Goal: Complete application form

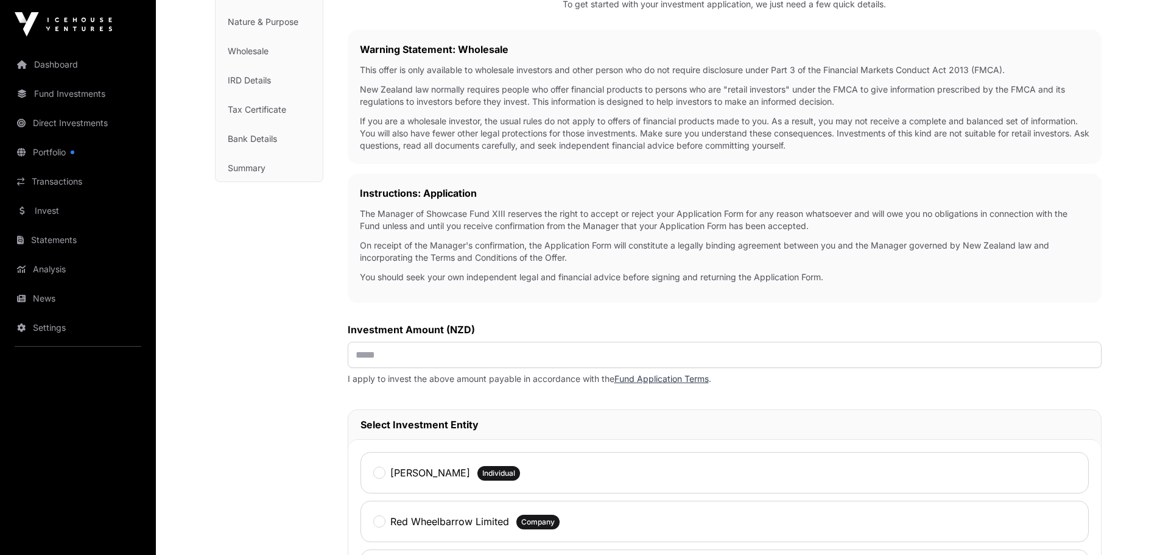
scroll to position [183, 0]
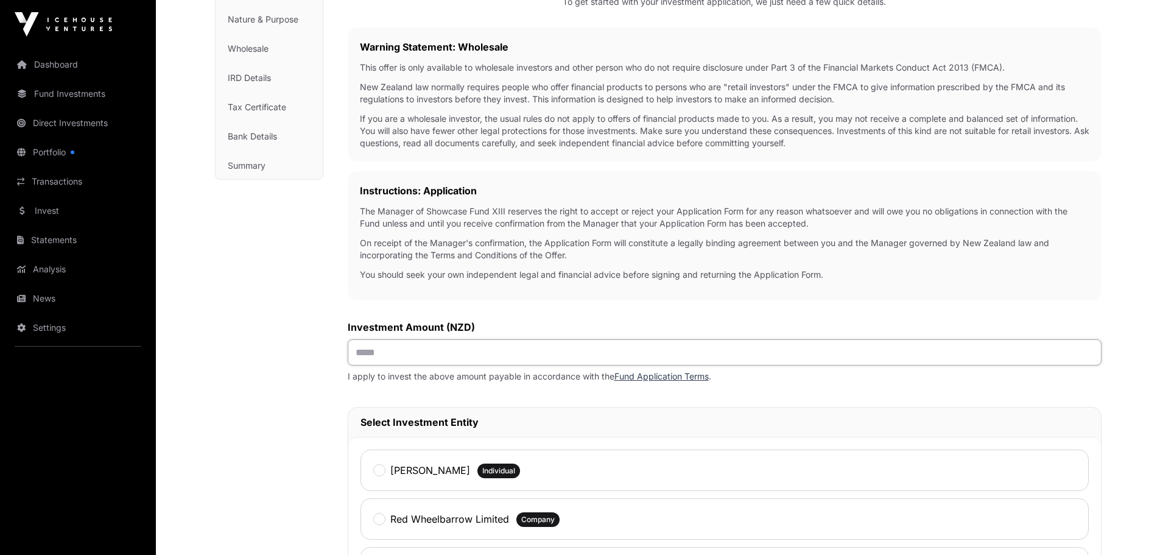
click at [490, 352] on input "text" at bounding box center [725, 352] width 754 height 26
type input "*******"
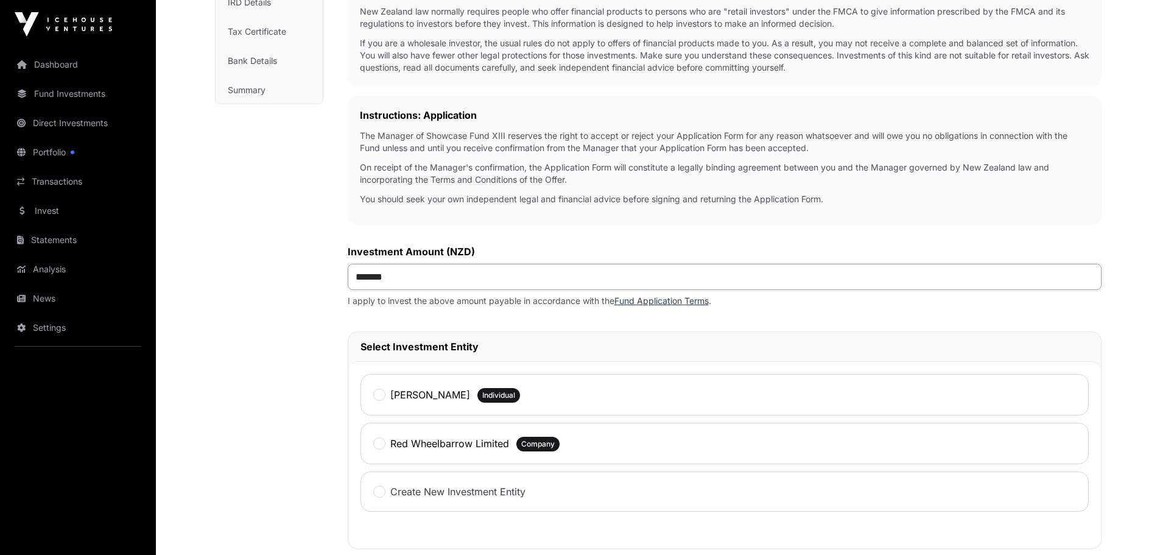
scroll to position [365, 0]
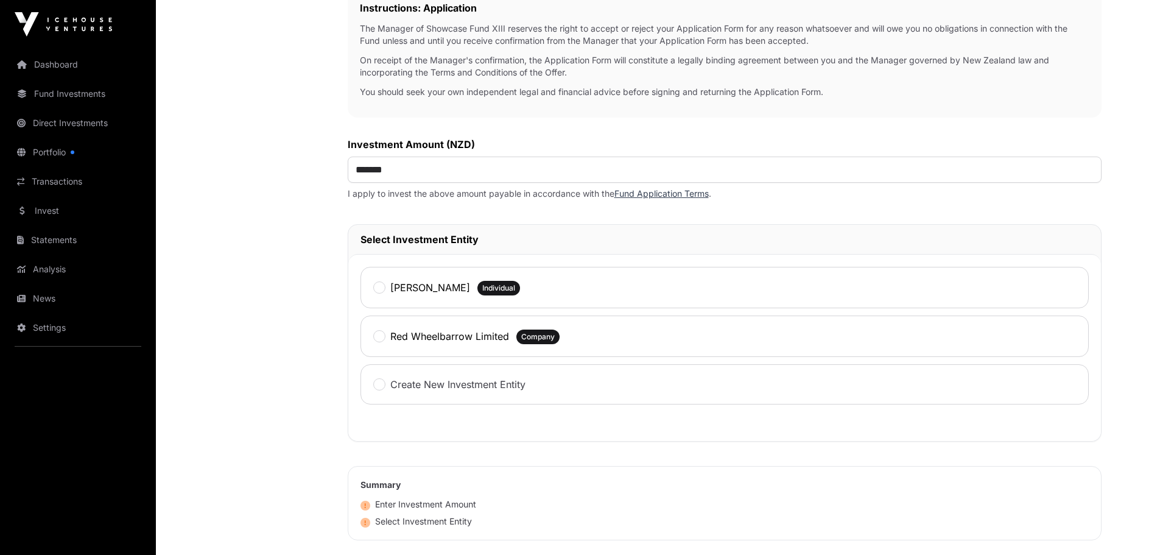
click at [456, 331] on label "Red Wheelbarrow Limited" at bounding box center [449, 336] width 119 height 15
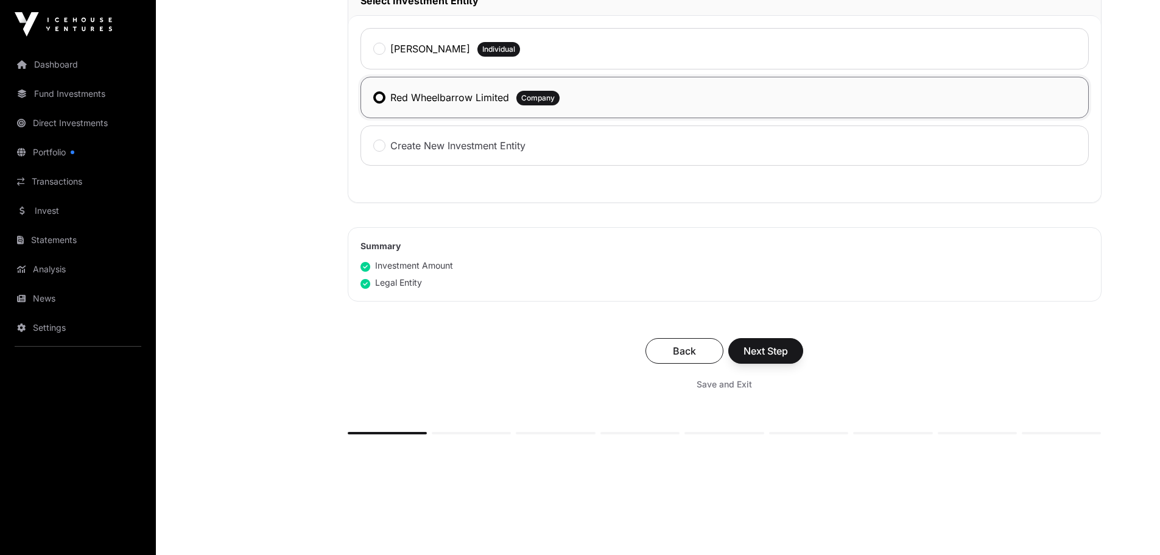
scroll to position [609, 0]
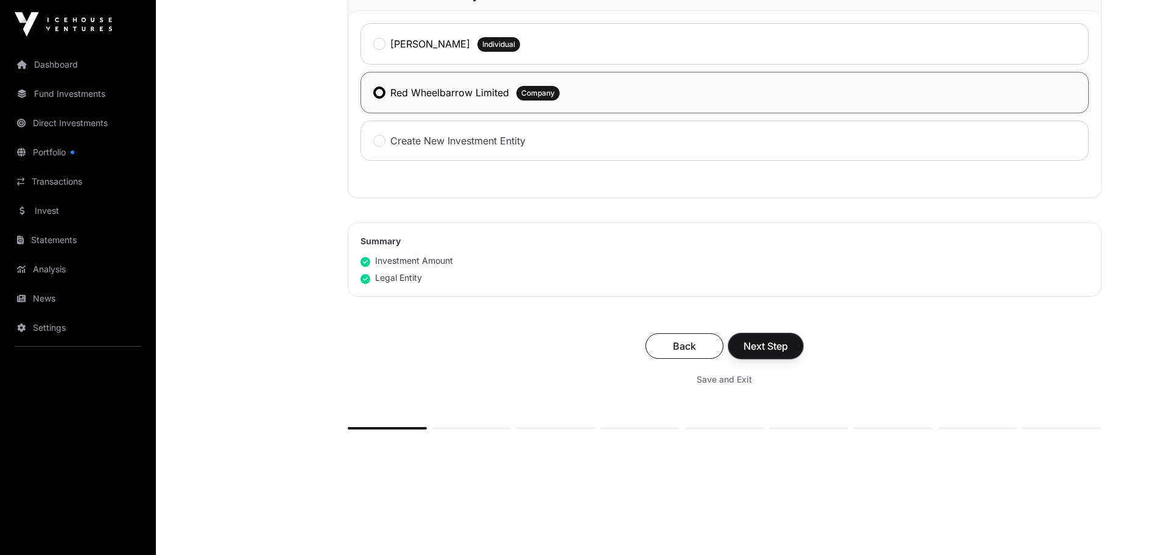
click at [790, 350] on button "Next Step" at bounding box center [766, 346] width 75 height 26
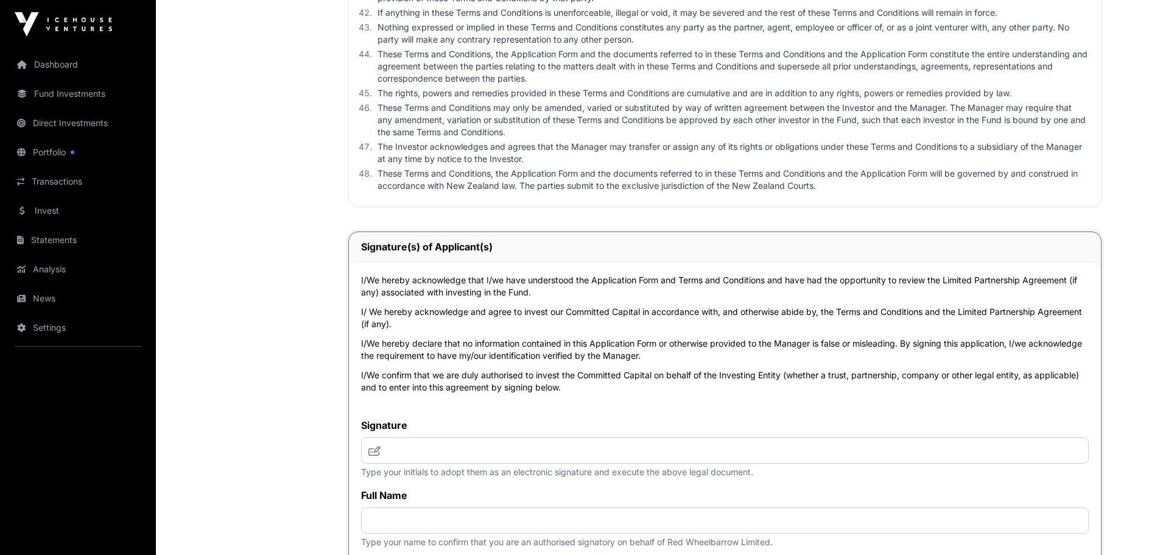
scroll to position [4050, 0]
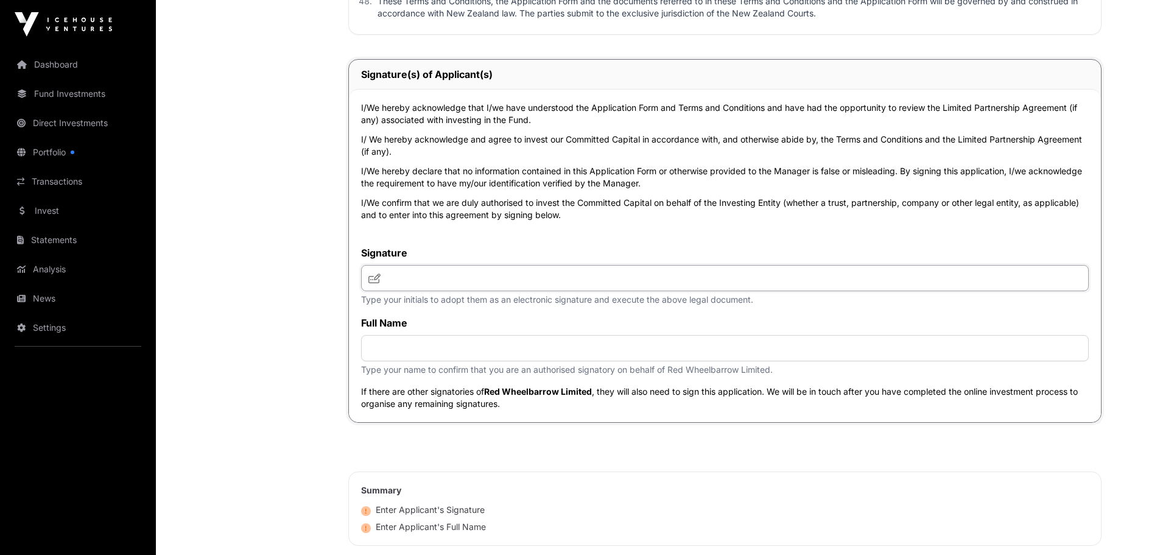
click at [593, 284] on input "text" at bounding box center [725, 278] width 728 height 26
type input "***"
click at [462, 353] on input "text" at bounding box center [725, 348] width 728 height 26
type input "**********"
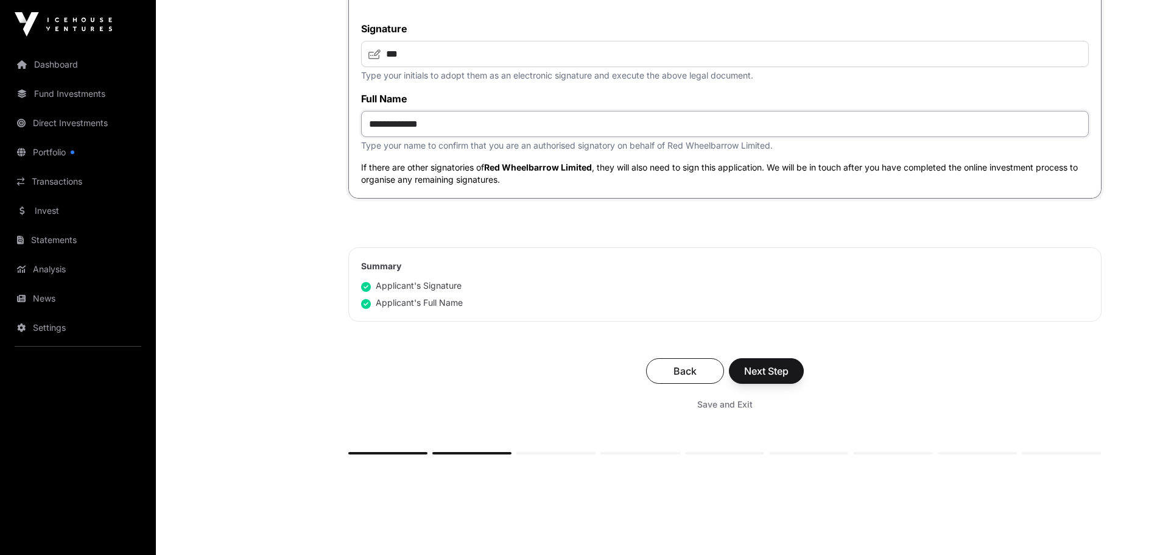
scroll to position [4294, 0]
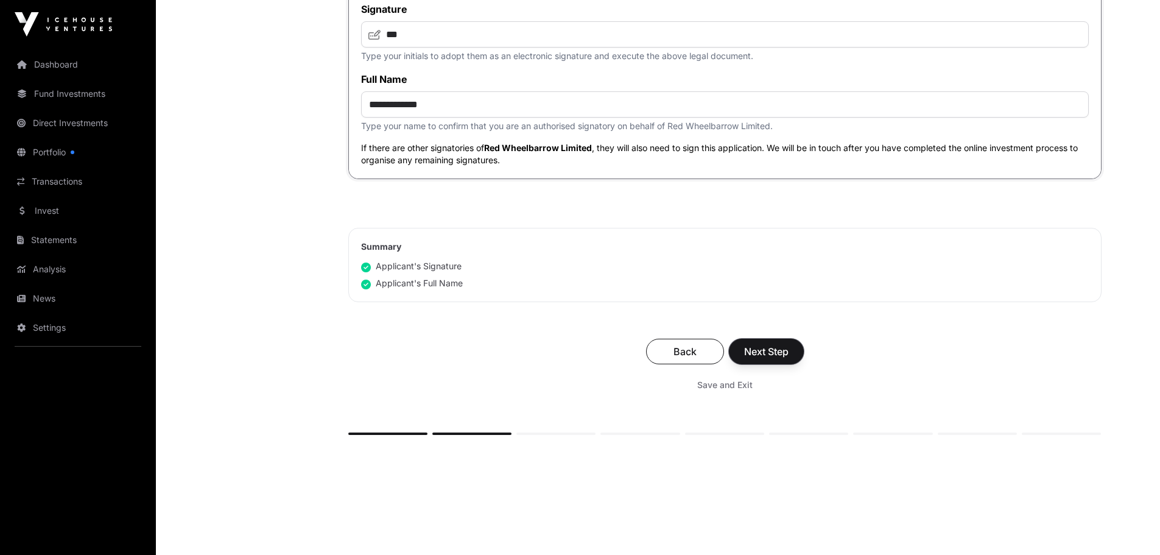
click at [772, 359] on span "Next Step" at bounding box center [766, 351] width 44 height 15
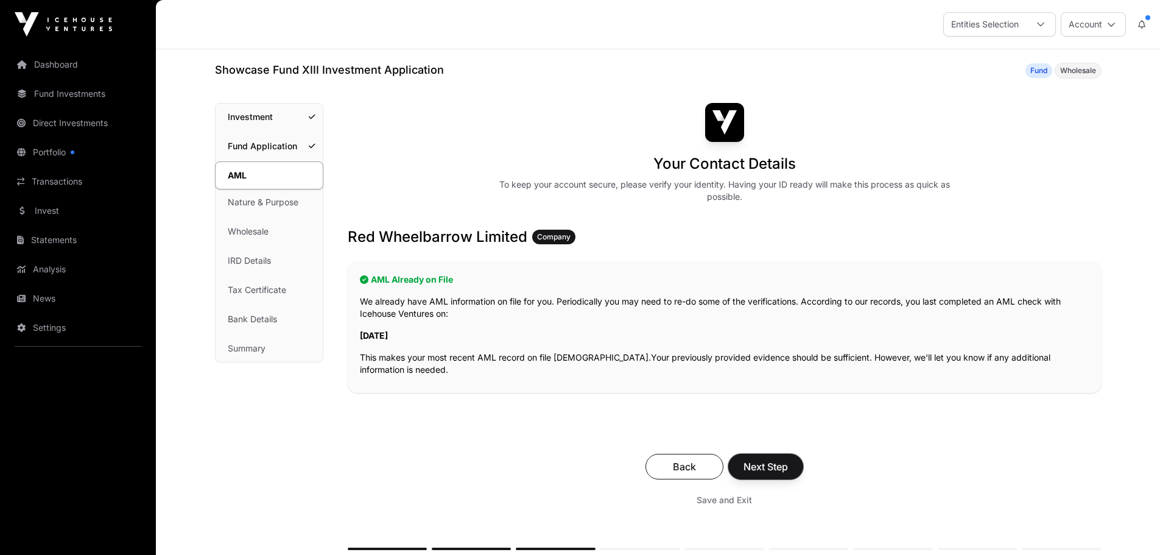
click at [771, 465] on span "Next Step" at bounding box center [766, 466] width 44 height 15
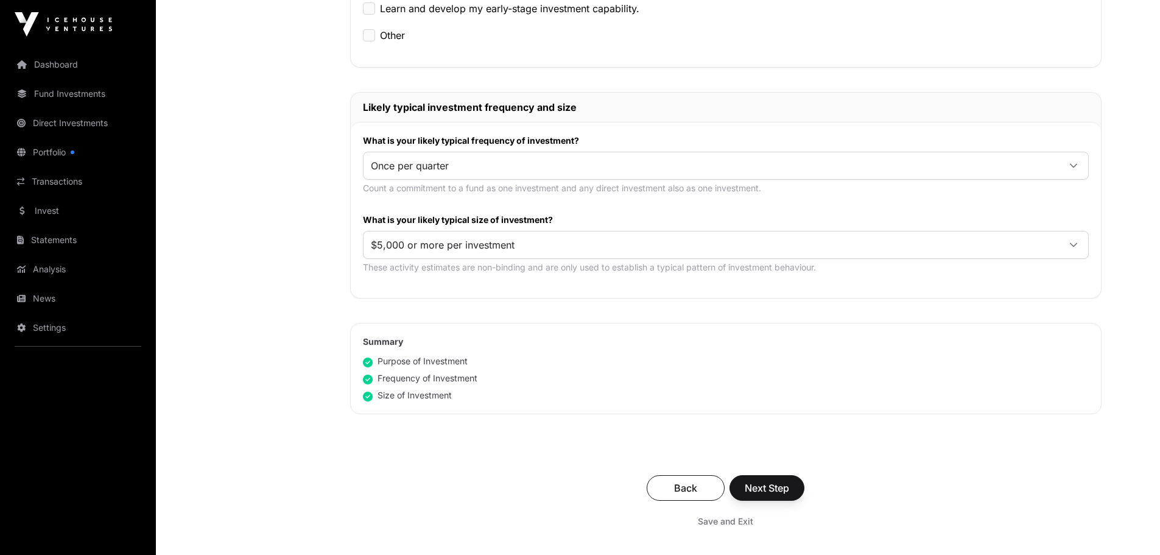
scroll to position [548, 0]
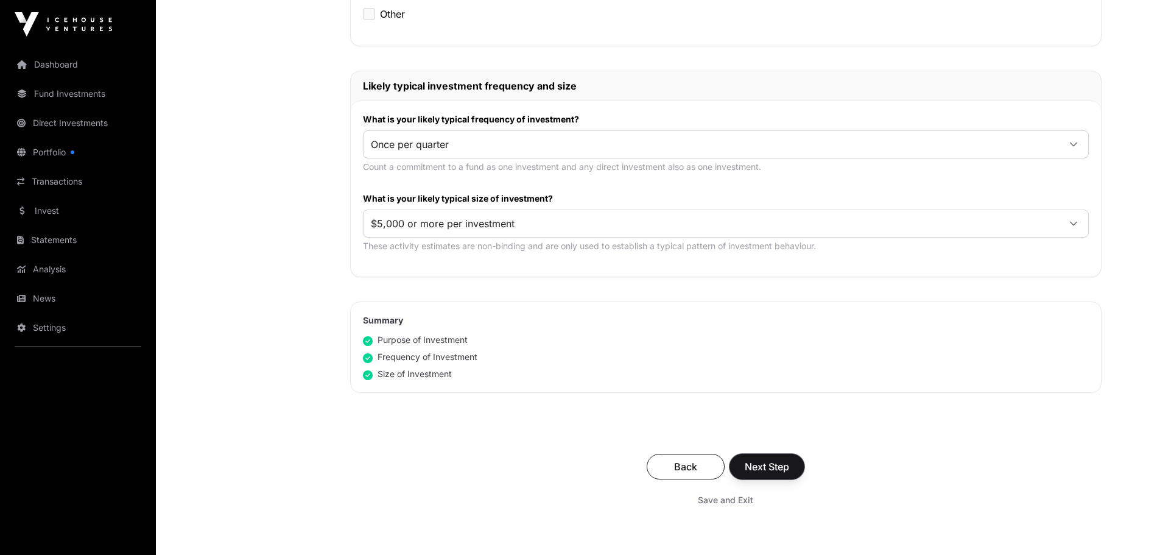
click at [783, 466] on span "Next Step" at bounding box center [767, 466] width 44 height 15
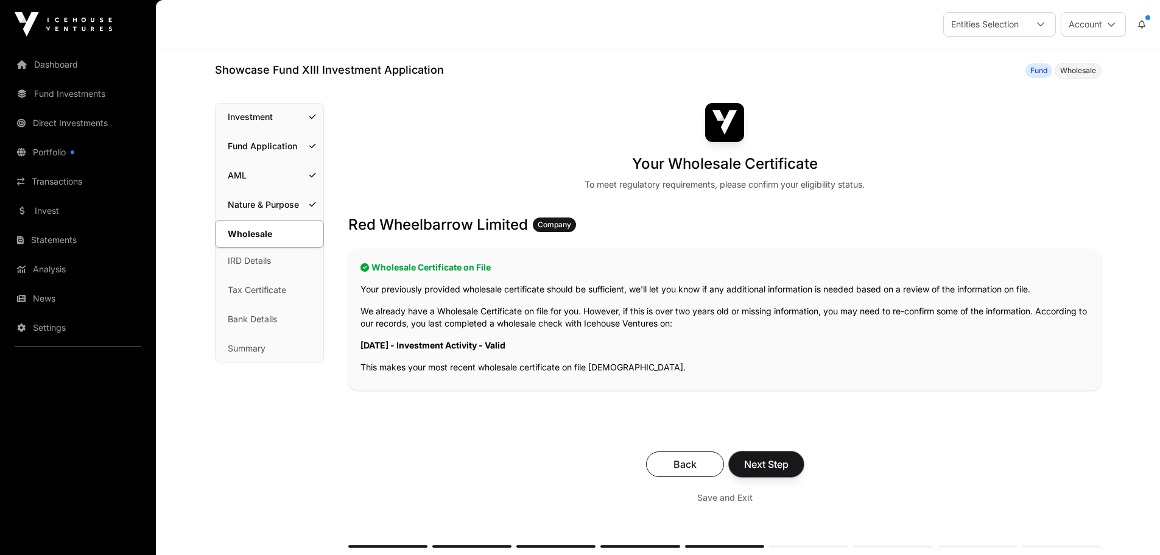
click at [784, 466] on span "Next Step" at bounding box center [766, 464] width 44 height 15
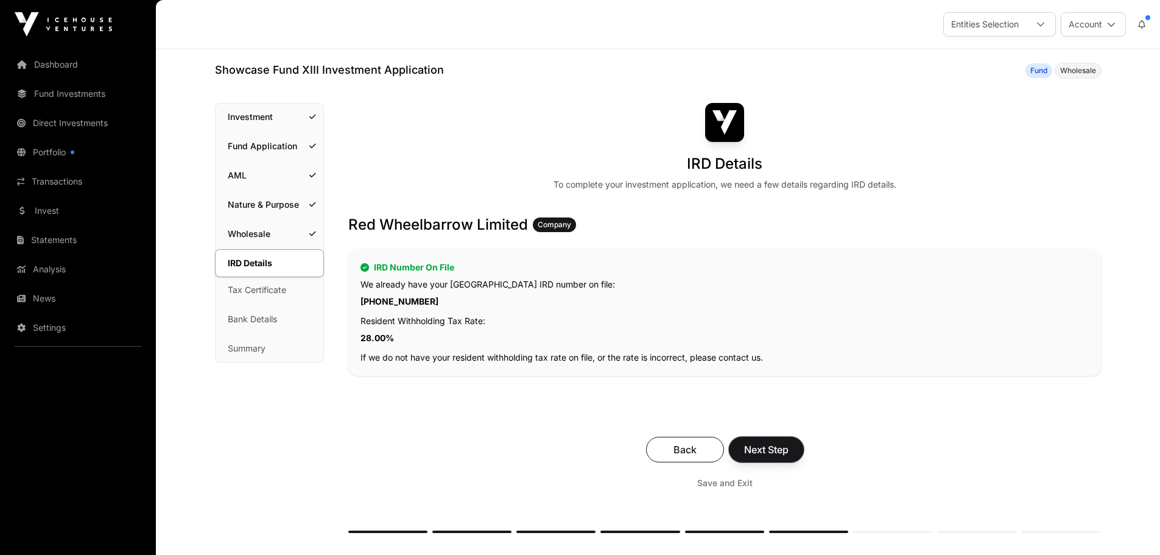
click at [767, 448] on span "Next Step" at bounding box center [766, 449] width 44 height 15
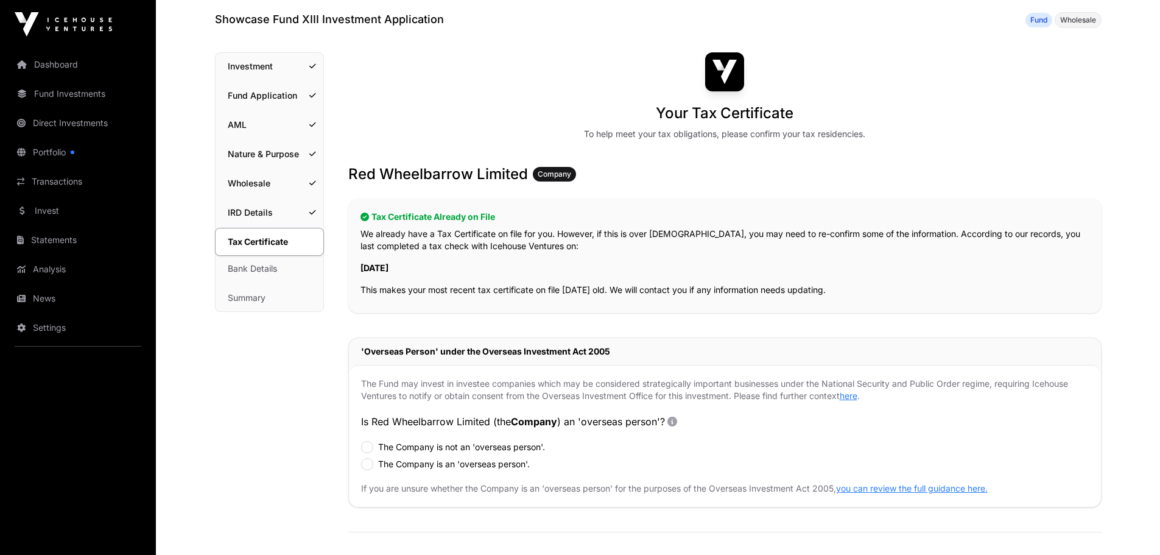
scroll to position [244, 0]
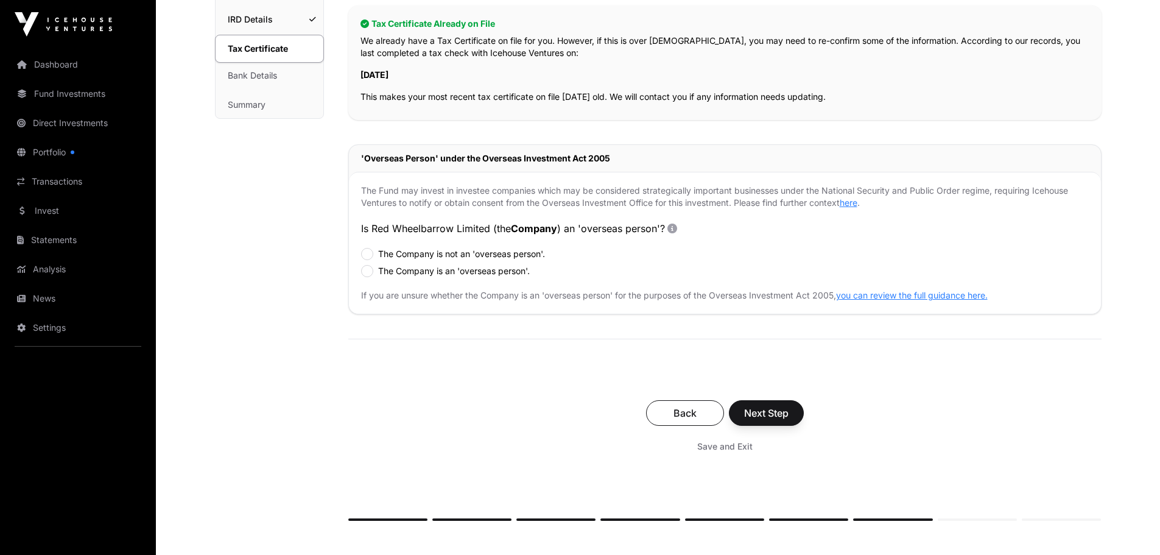
click at [508, 255] on label "The Company is not an 'overseas person'." at bounding box center [461, 254] width 167 height 12
click at [766, 414] on span "Next Step" at bounding box center [766, 413] width 44 height 15
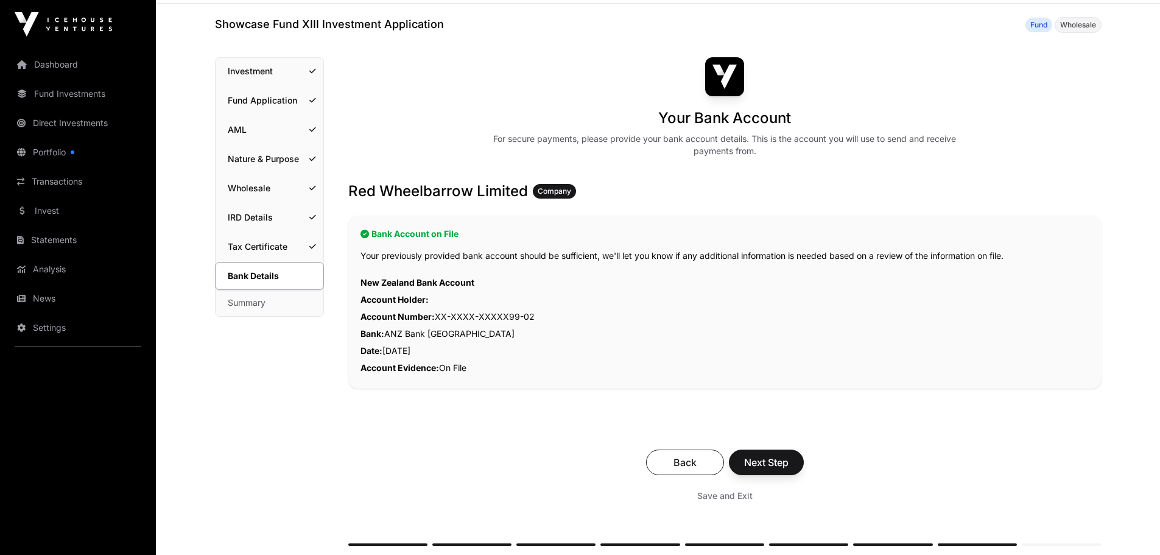
scroll to position [122, 0]
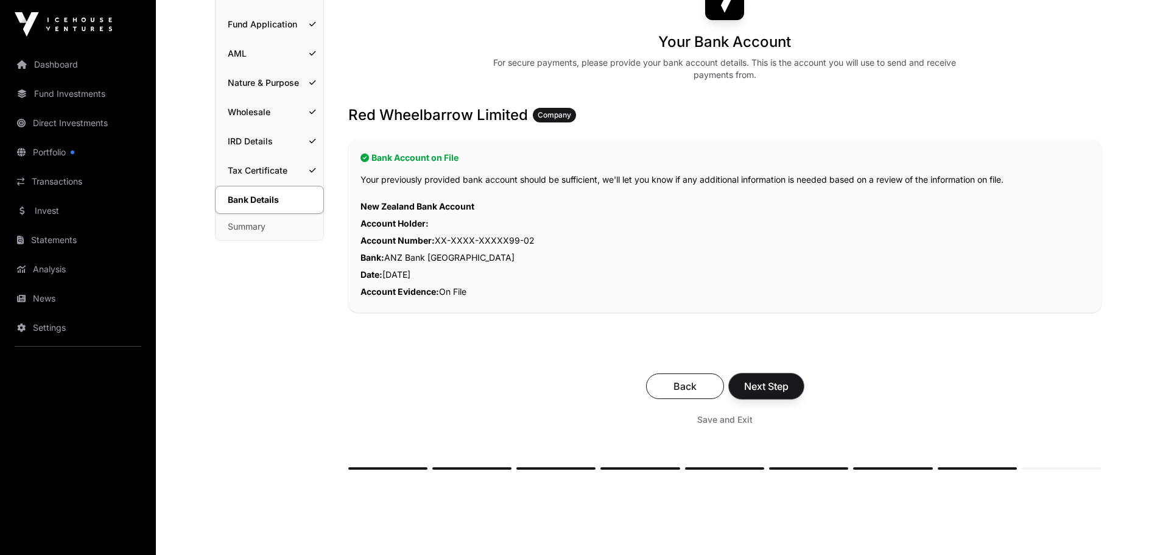
click at [773, 388] on span "Next Step" at bounding box center [766, 386] width 44 height 15
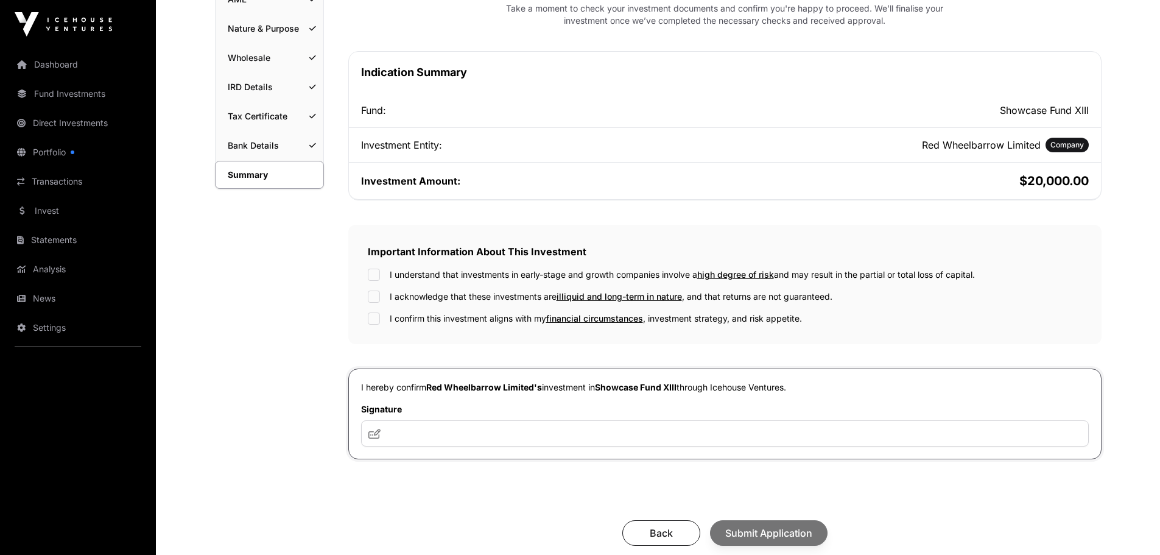
scroll to position [183, 0]
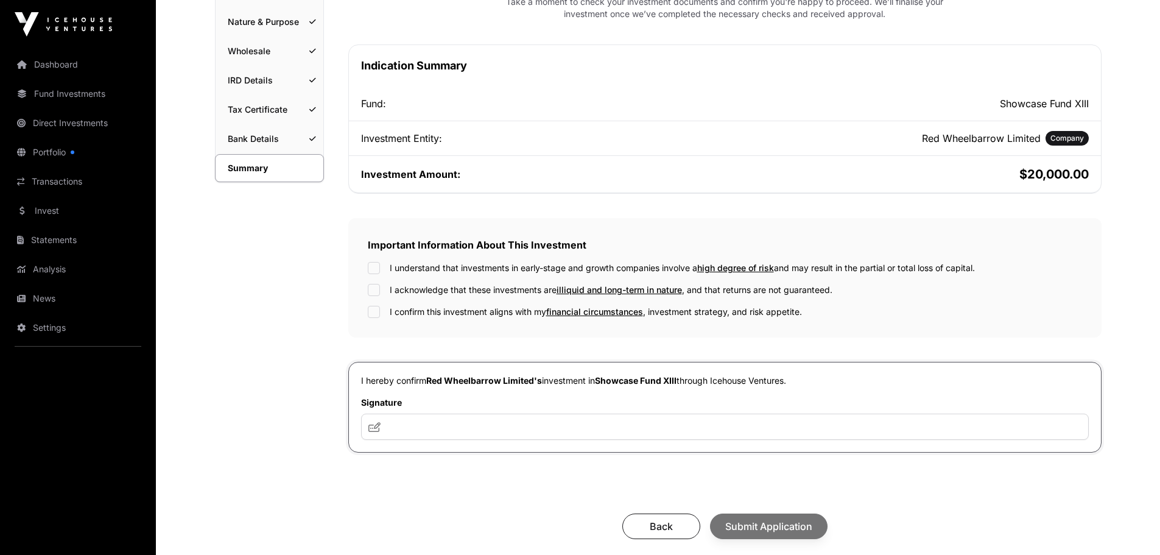
click at [436, 267] on label "I understand that investments in early-stage and growth companies involve a hig…" at bounding box center [682, 268] width 585 height 12
click at [437, 289] on label "I acknowledge that these investments are illiquid and long-term in nature , and…" at bounding box center [611, 290] width 443 height 12
click at [419, 316] on label "I confirm this investment aligns with my financial circumstances , investment s…" at bounding box center [596, 312] width 412 height 12
click at [466, 432] on input "text" at bounding box center [725, 427] width 728 height 26
type input "***"
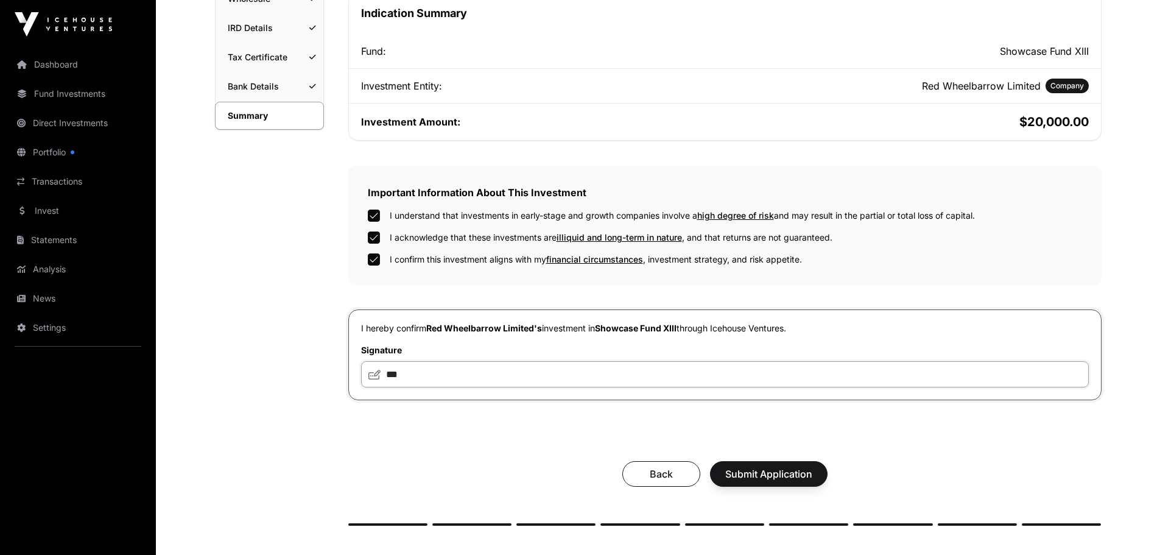
scroll to position [305, 0]
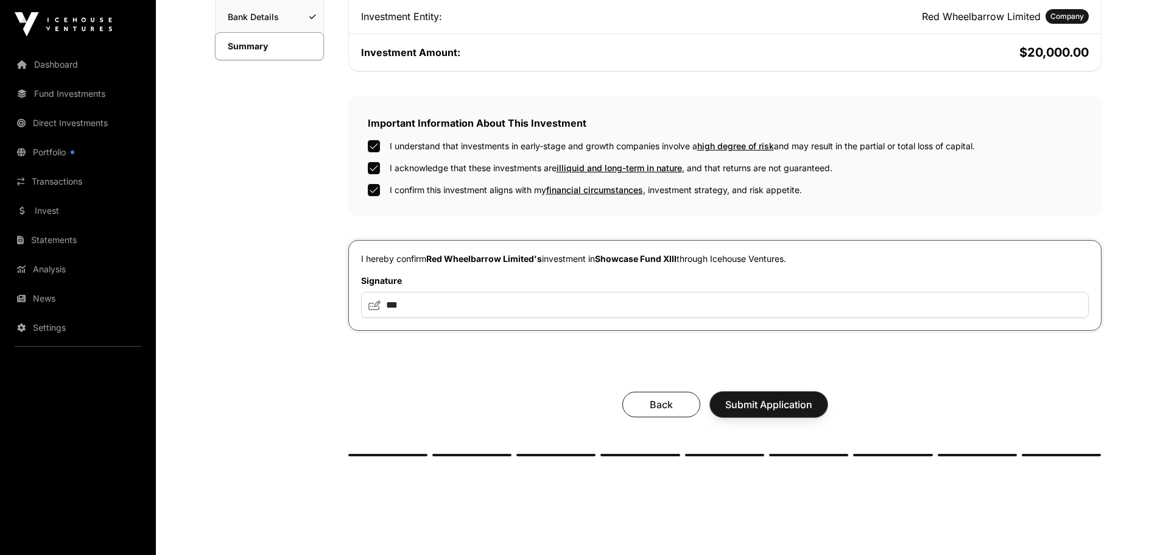
click at [794, 406] on span "Submit Application" at bounding box center [769, 404] width 87 height 15
